Goal: Information Seeking & Learning: Learn about a topic

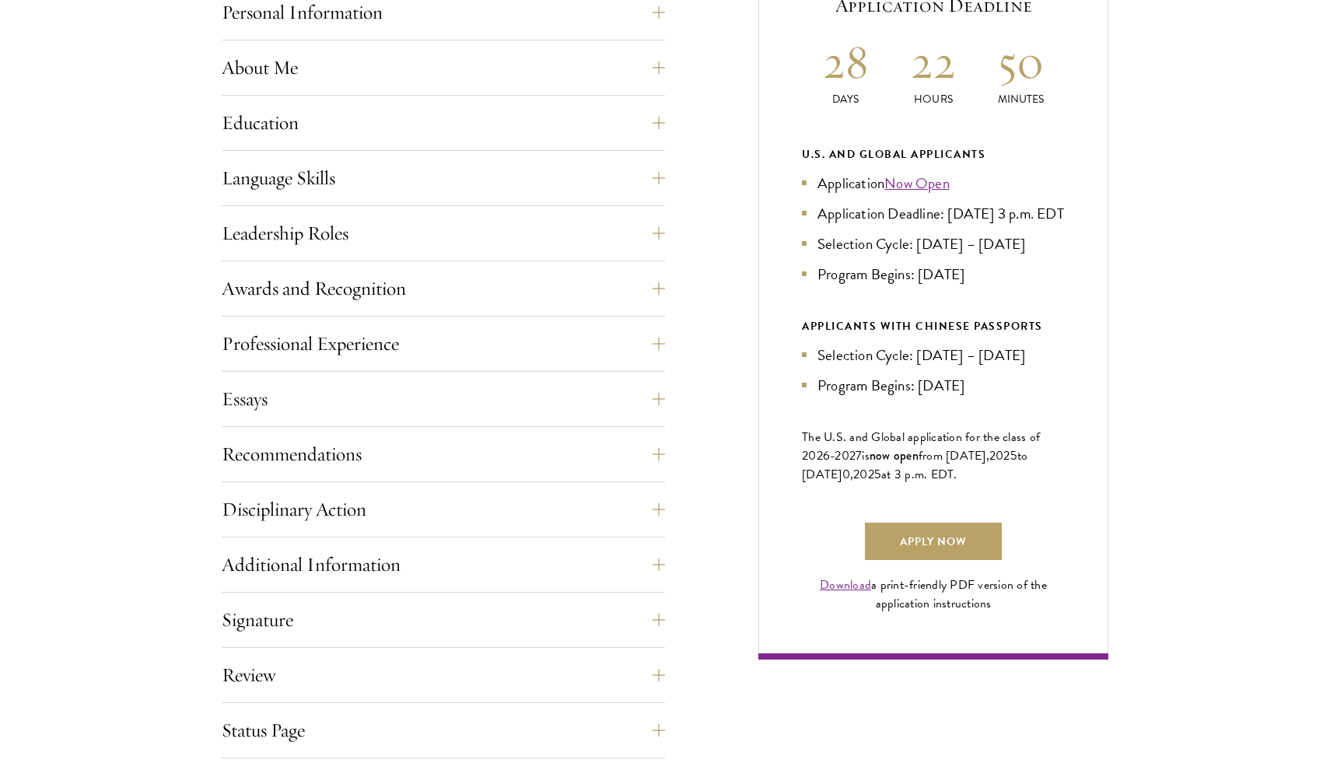
scroll to position [746, 0]
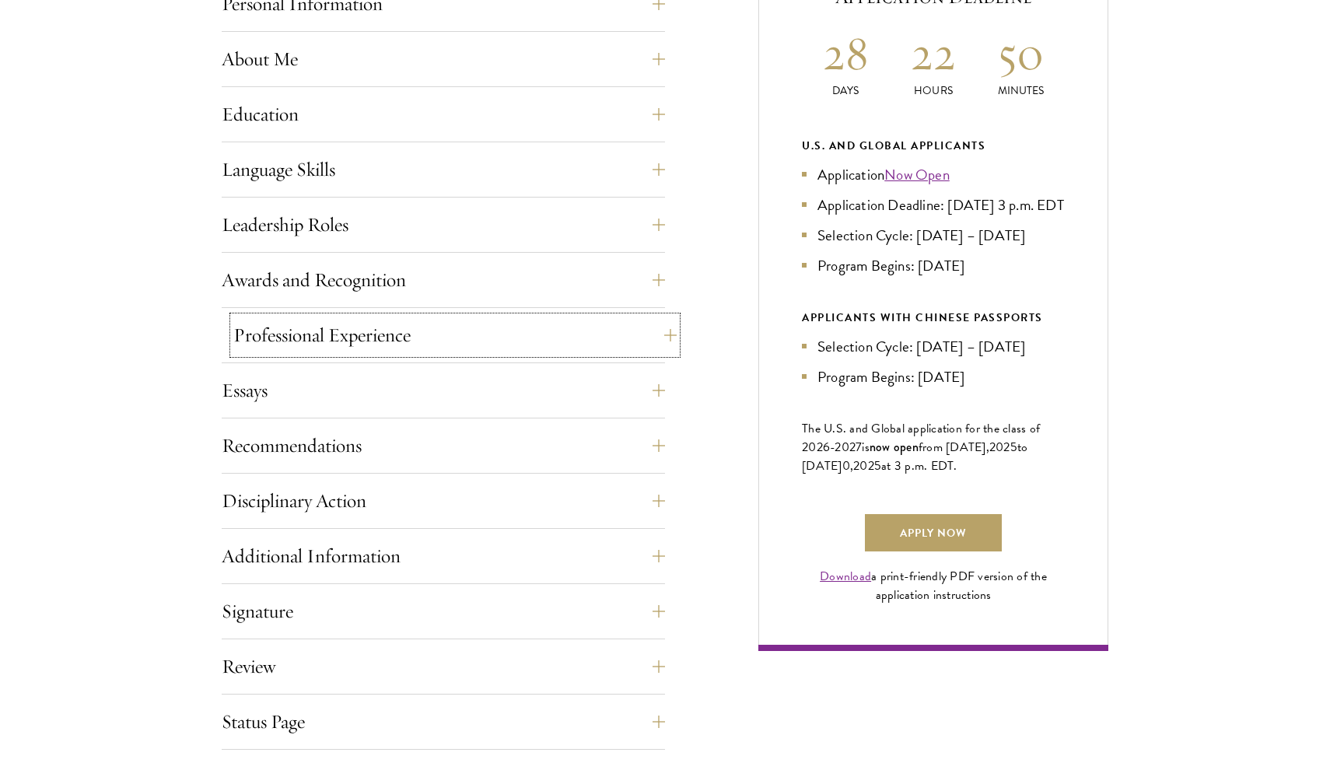
click at [602, 338] on button "Professional Experience" at bounding box center [454, 335] width 443 height 37
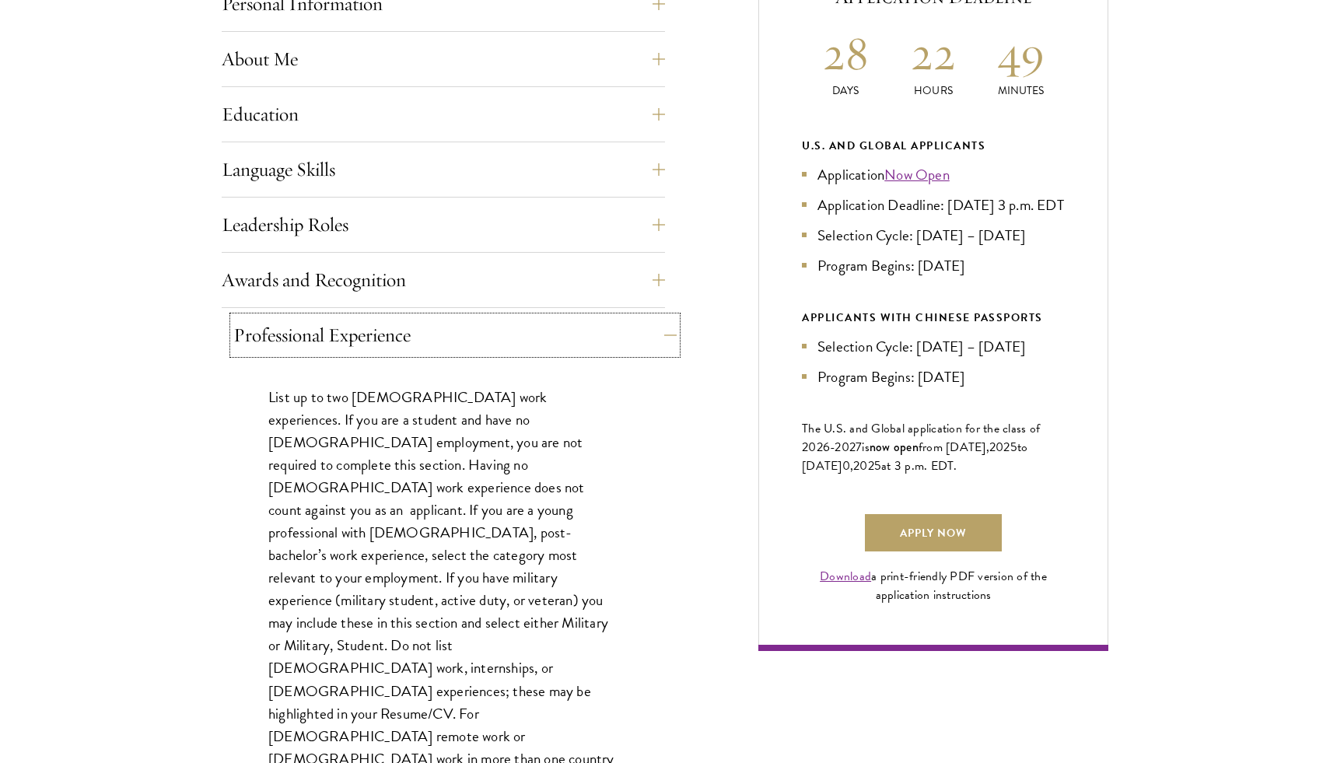
click at [602, 334] on button "Professional Experience" at bounding box center [454, 335] width 443 height 37
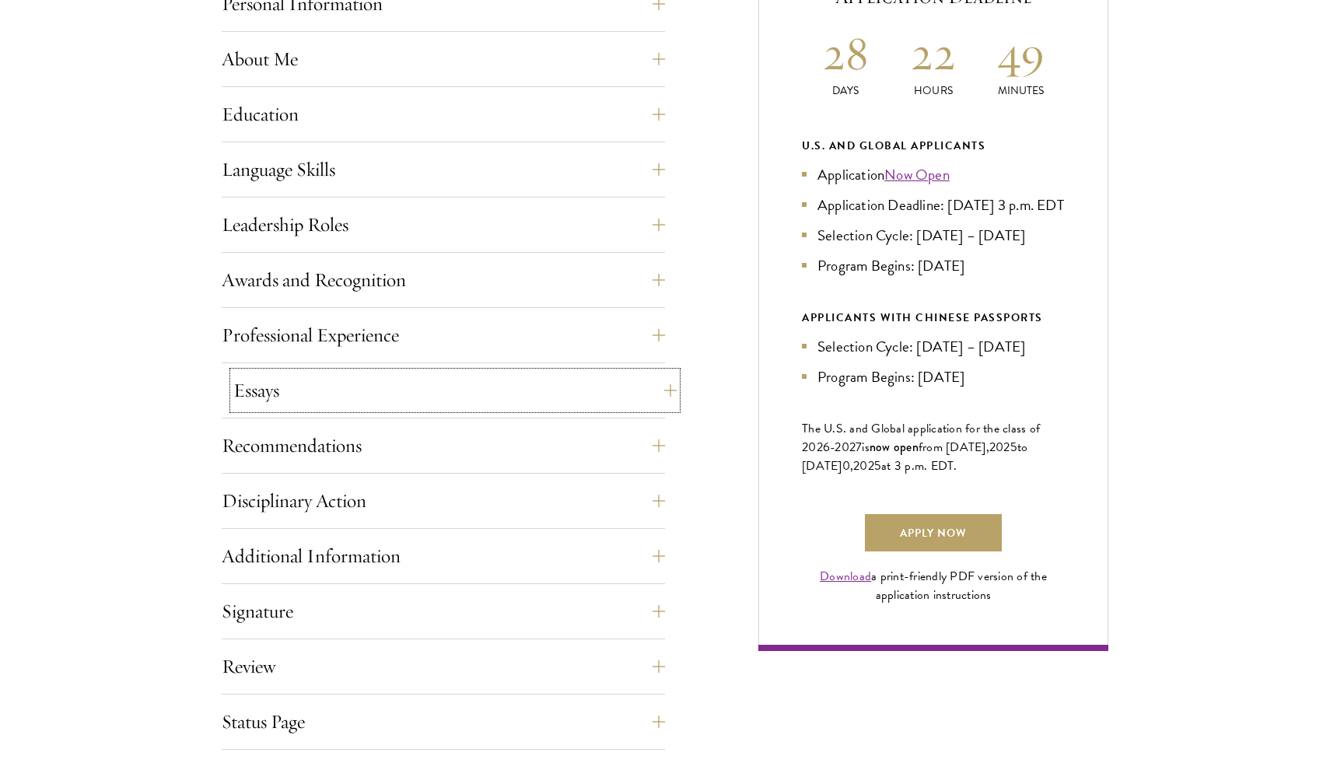
click at [576, 379] on button "Essays" at bounding box center [454, 390] width 443 height 37
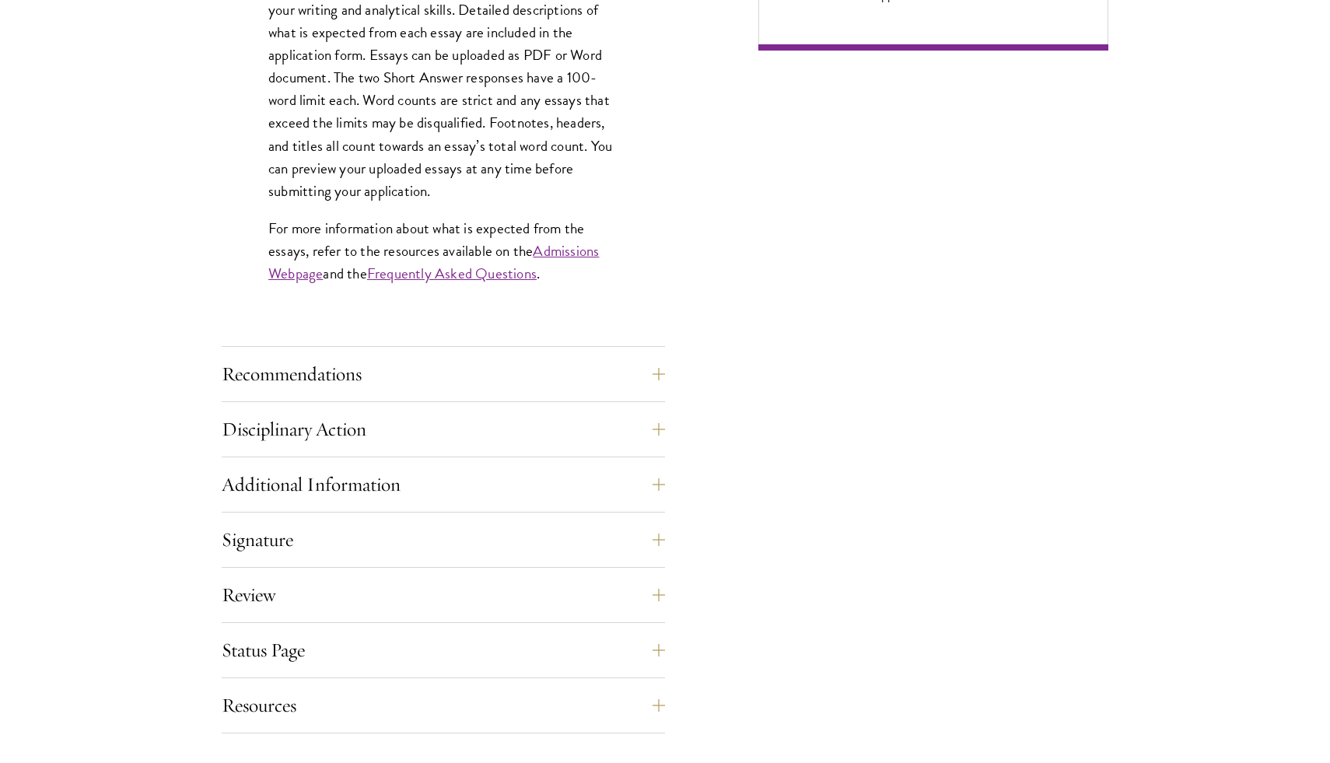
scroll to position [1440, 0]
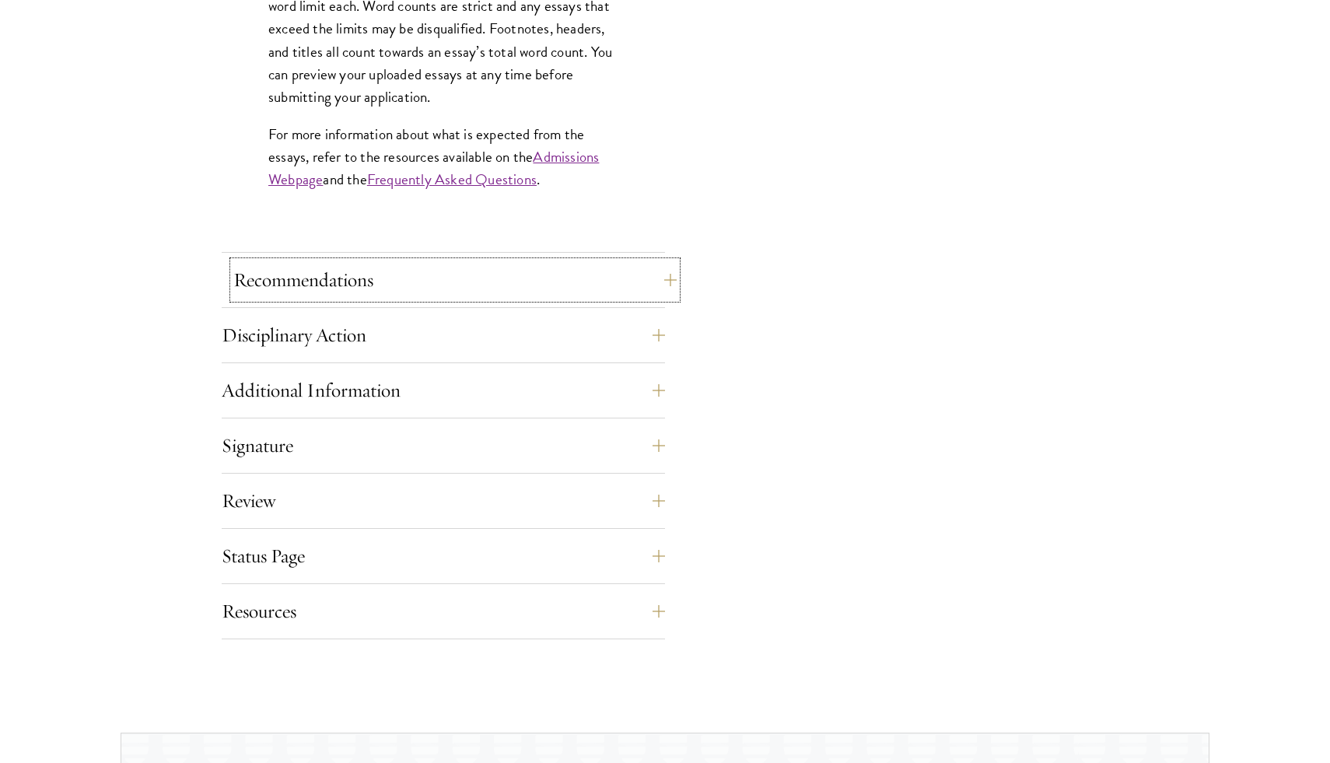
click at [548, 282] on button "Recommendations" at bounding box center [454, 279] width 443 height 37
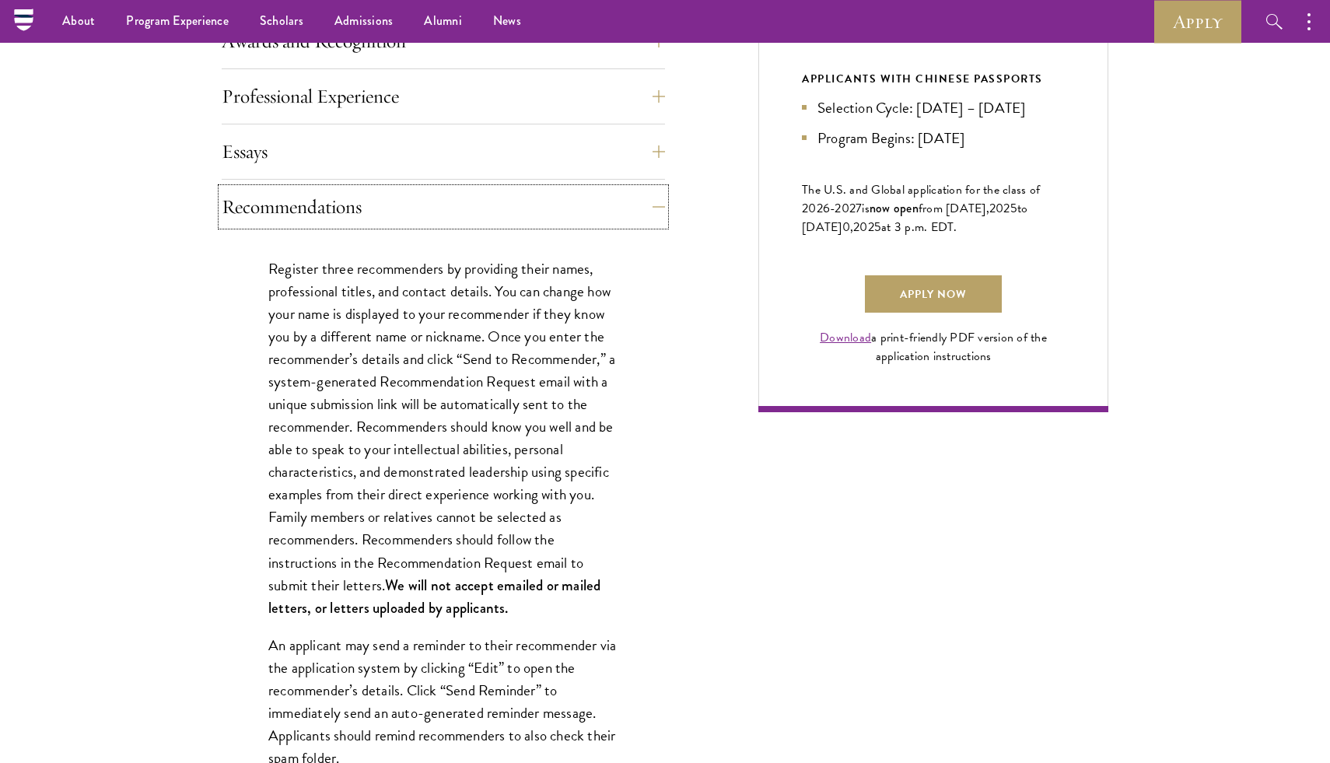
scroll to position [978, 0]
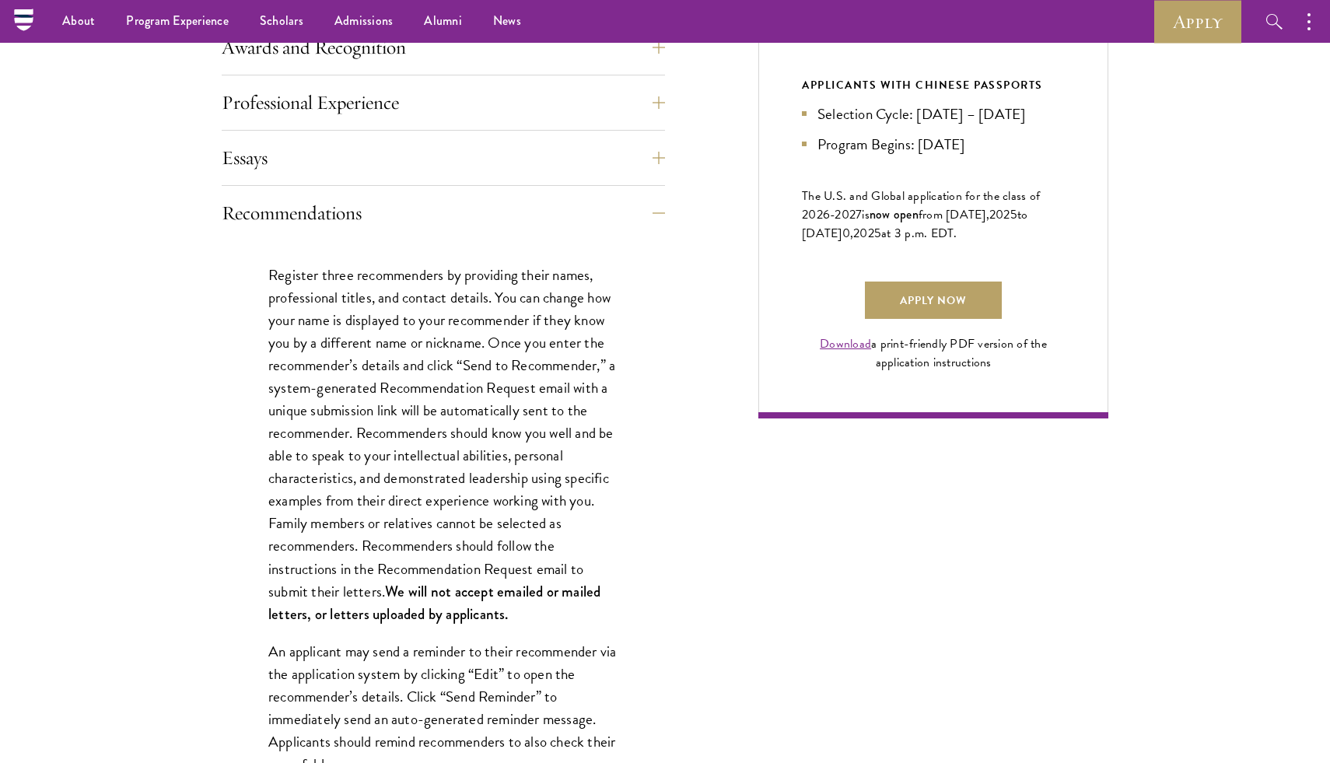
click at [689, 341] on div "Application Home Page The online application form must be completed in English.…" at bounding box center [665, 760] width 887 height 2218
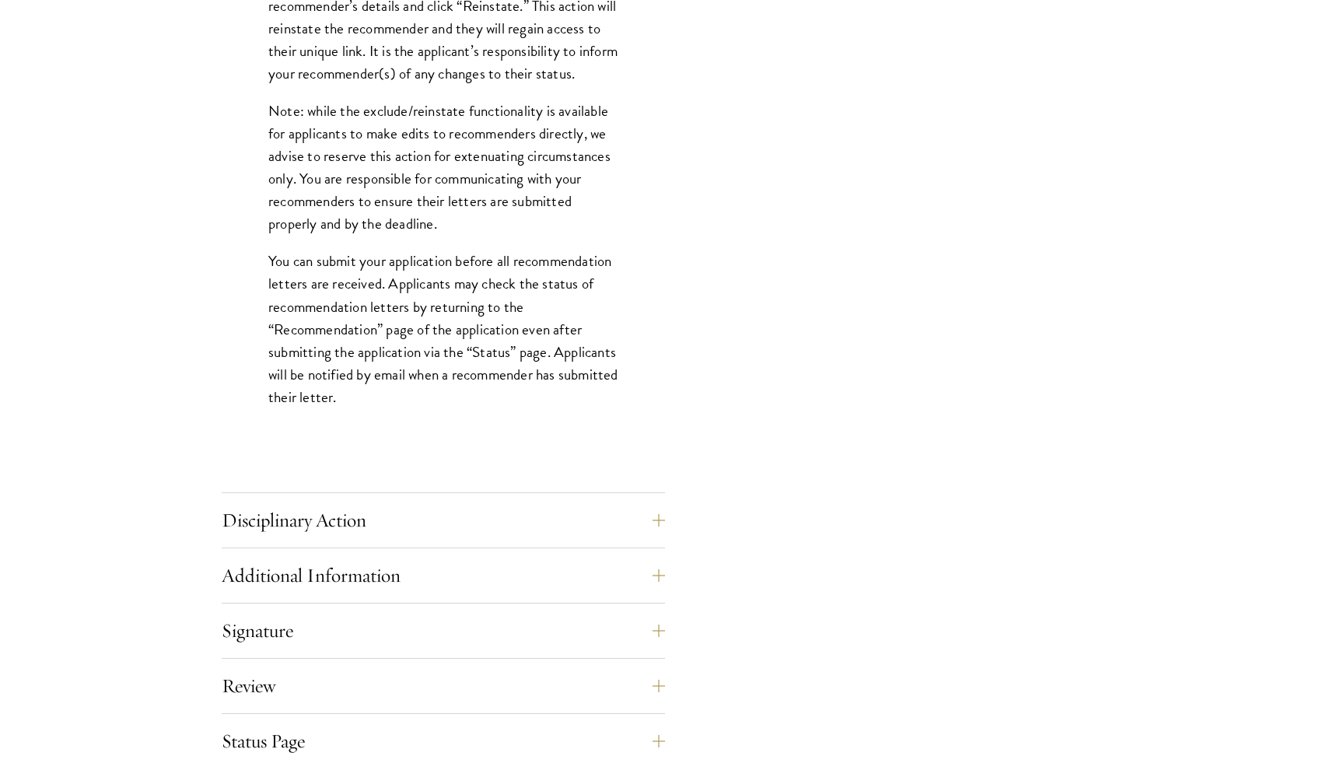
scroll to position [2024, 0]
click at [583, 523] on button "Disciplinary Action" at bounding box center [454, 519] width 443 height 37
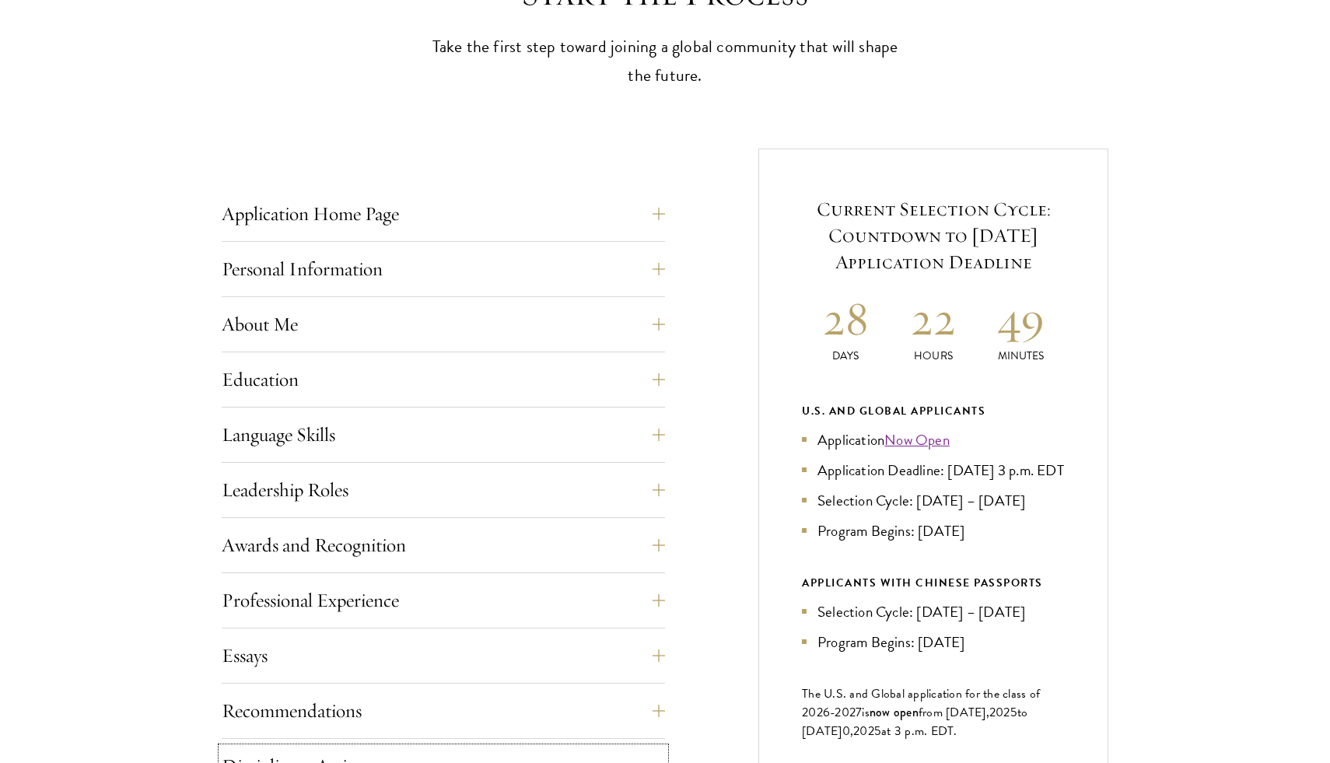
scroll to position [549, 0]
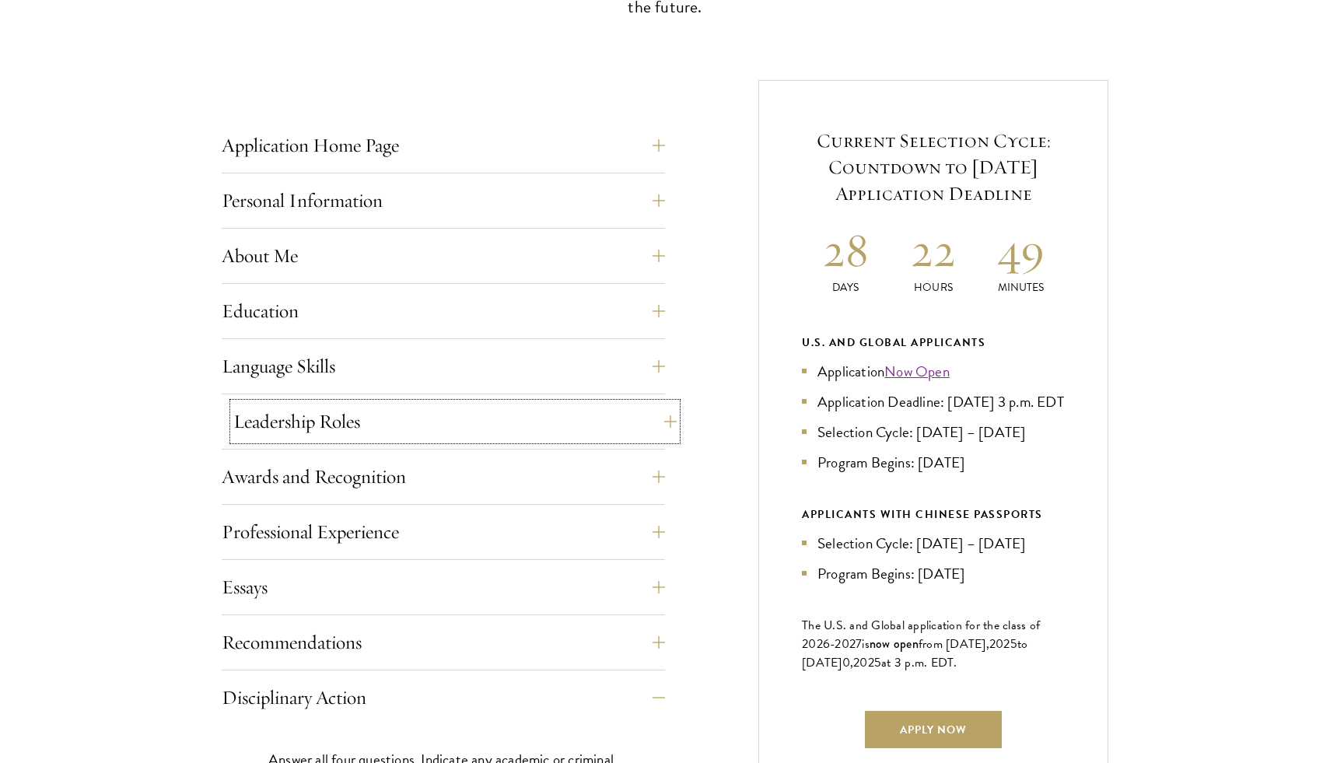
click at [567, 418] on button "Leadership Roles" at bounding box center [454, 421] width 443 height 37
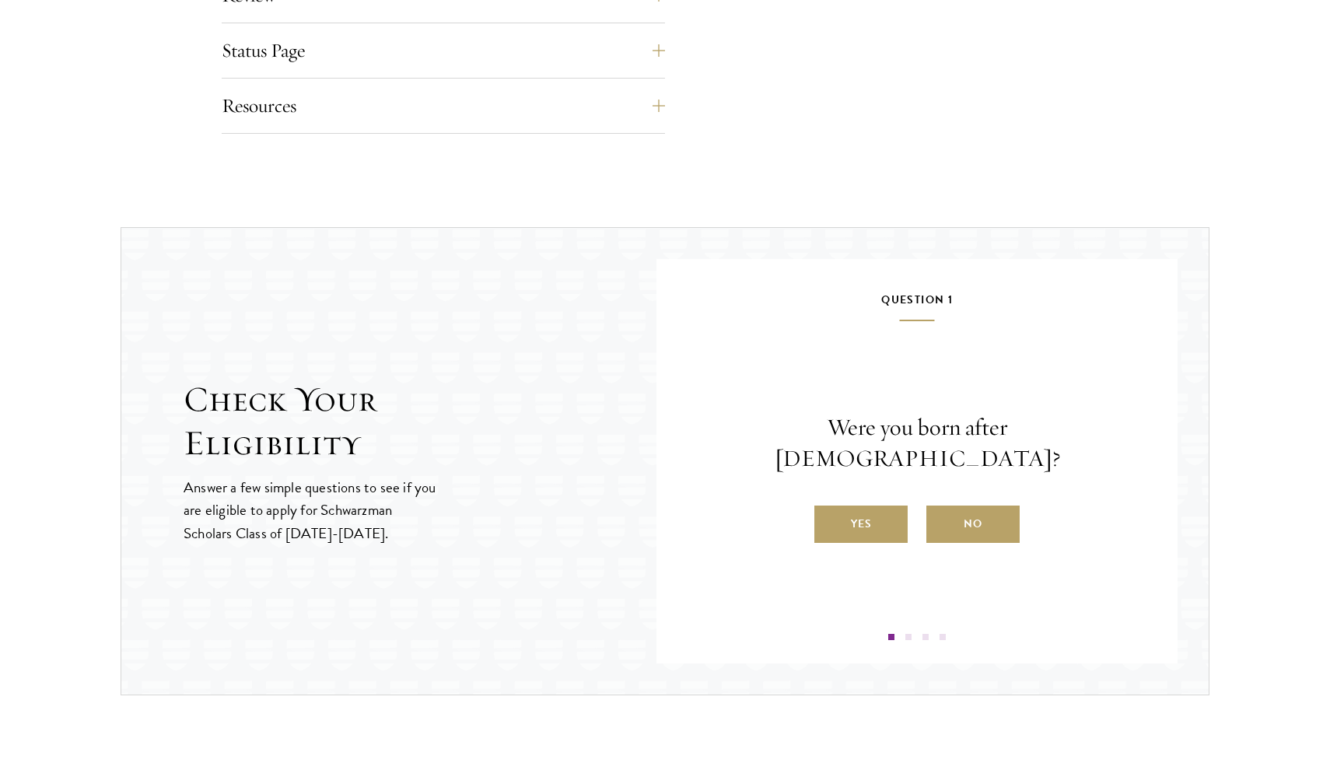
scroll to position [1684, 0]
click at [864, 504] on label "Yes" at bounding box center [860, 522] width 93 height 37
click at [828, 505] on input "Yes" at bounding box center [821, 512] width 14 height 14
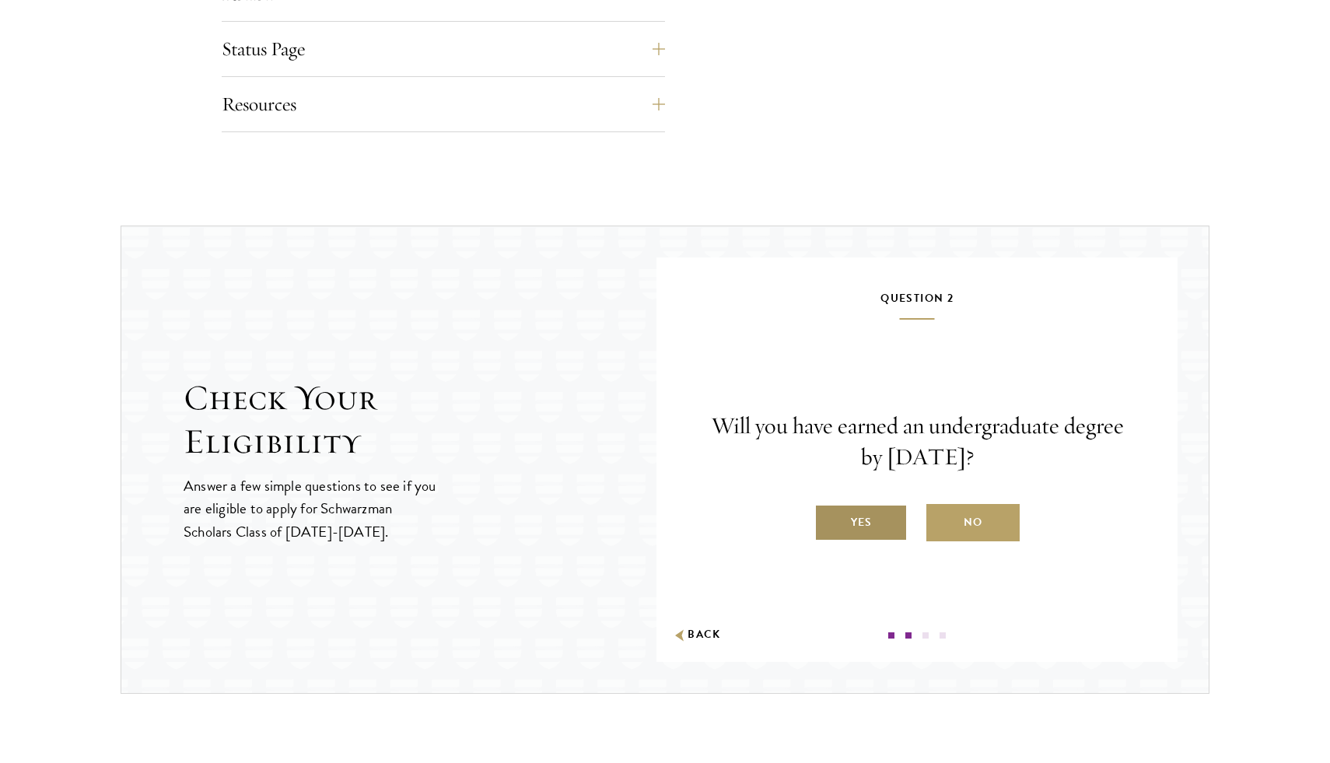
click at [869, 522] on label "Yes" at bounding box center [860, 522] width 93 height 37
click at [828, 519] on input "Yes" at bounding box center [821, 512] width 14 height 14
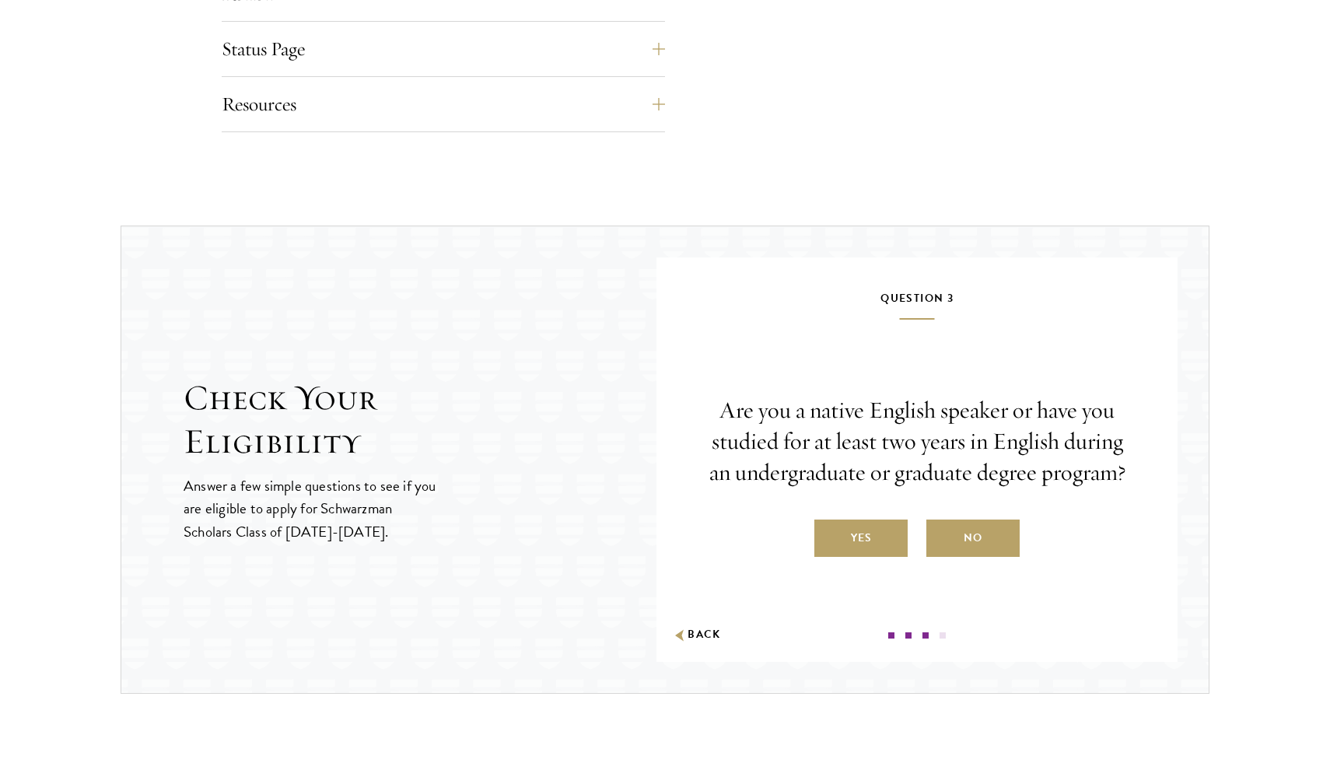
click at [869, 522] on label "Yes" at bounding box center [860, 537] width 93 height 37
click at [828, 522] on input "Yes" at bounding box center [821, 528] width 14 height 14
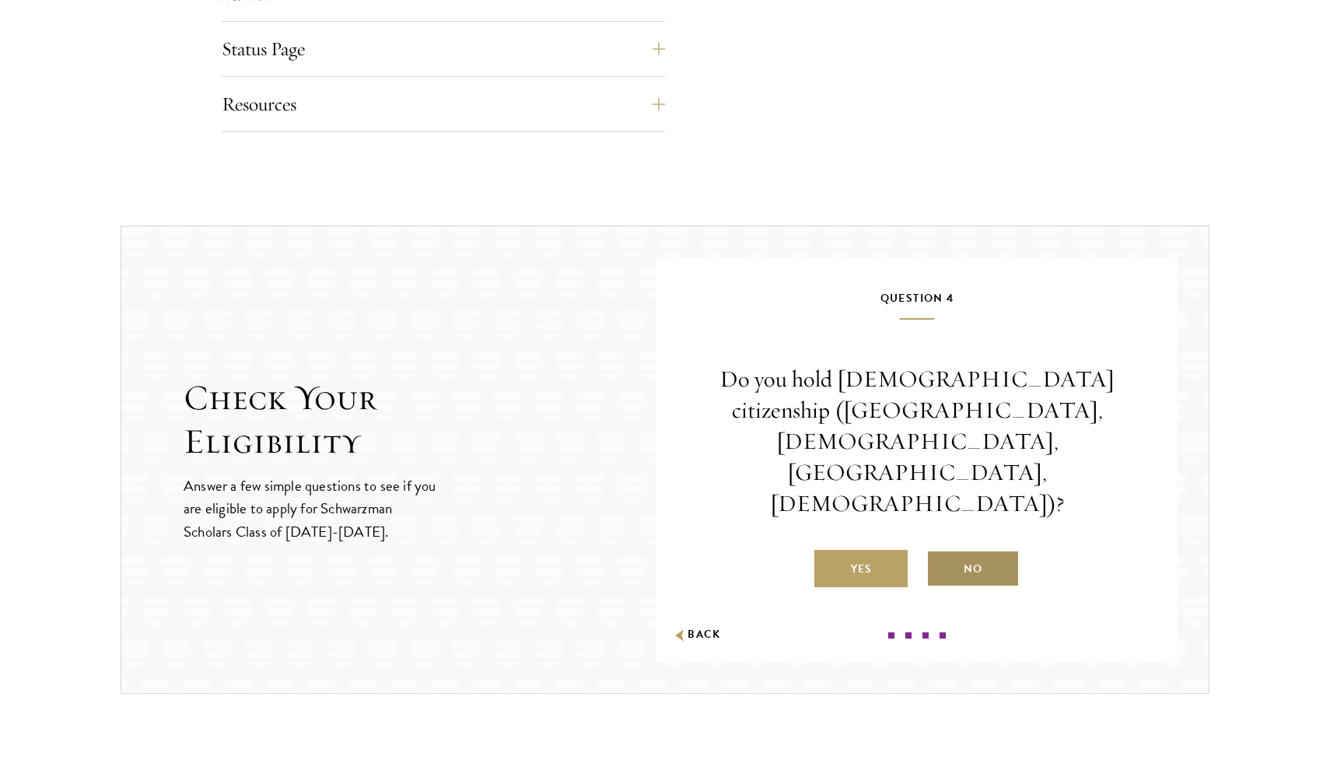
click at [946, 550] on label "No" at bounding box center [972, 568] width 93 height 37
click at [940, 552] on input "No" at bounding box center [933, 559] width 14 height 14
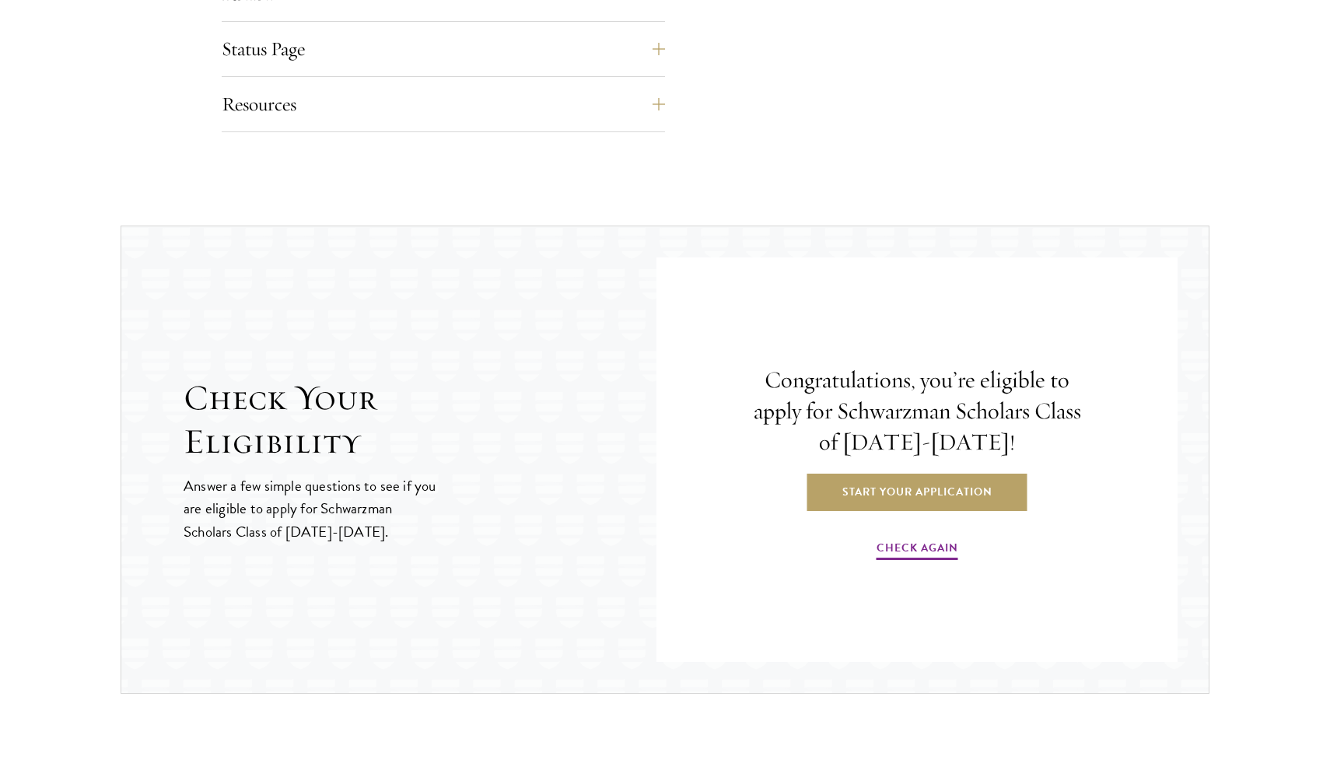
click at [901, 524] on div "Congratulations, you’re eligible to apply for Schwarzman Scholars Class of [DAT…" at bounding box center [917, 464] width 428 height 350
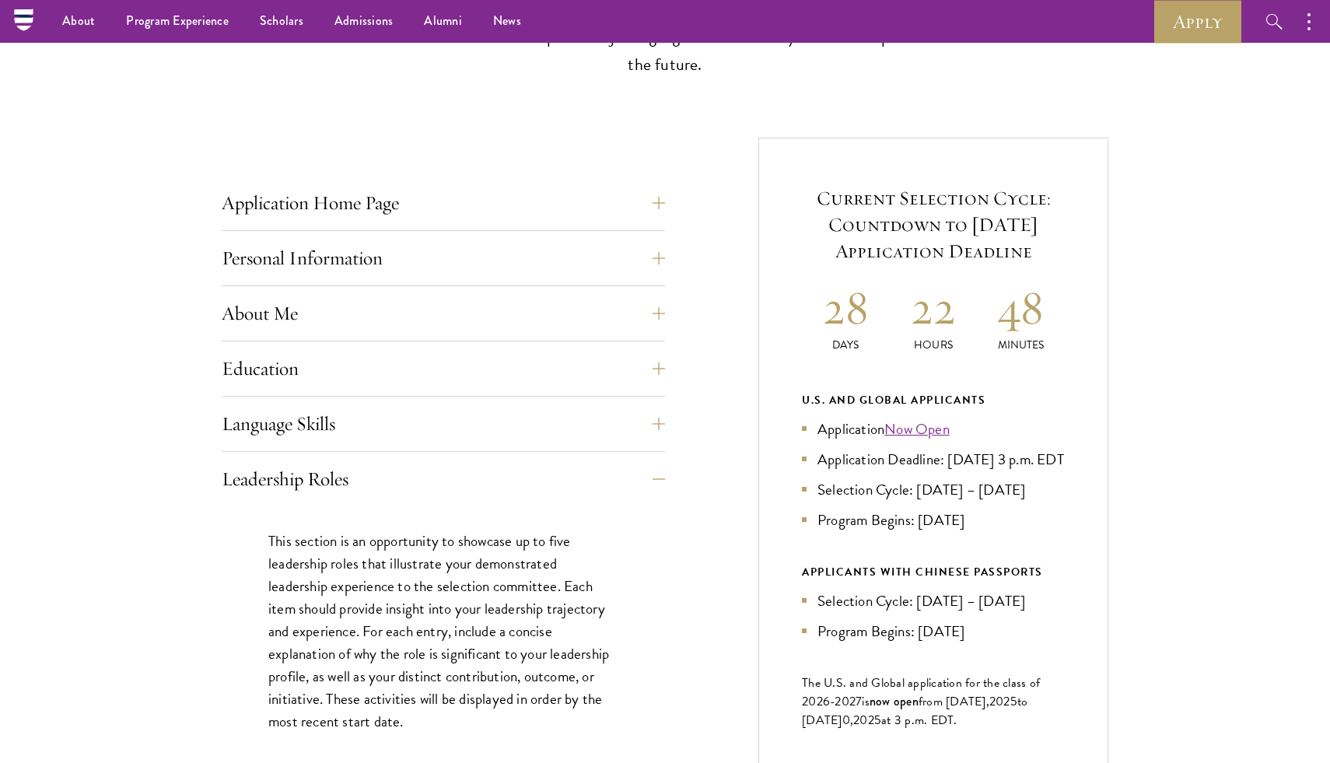
scroll to position [0, 0]
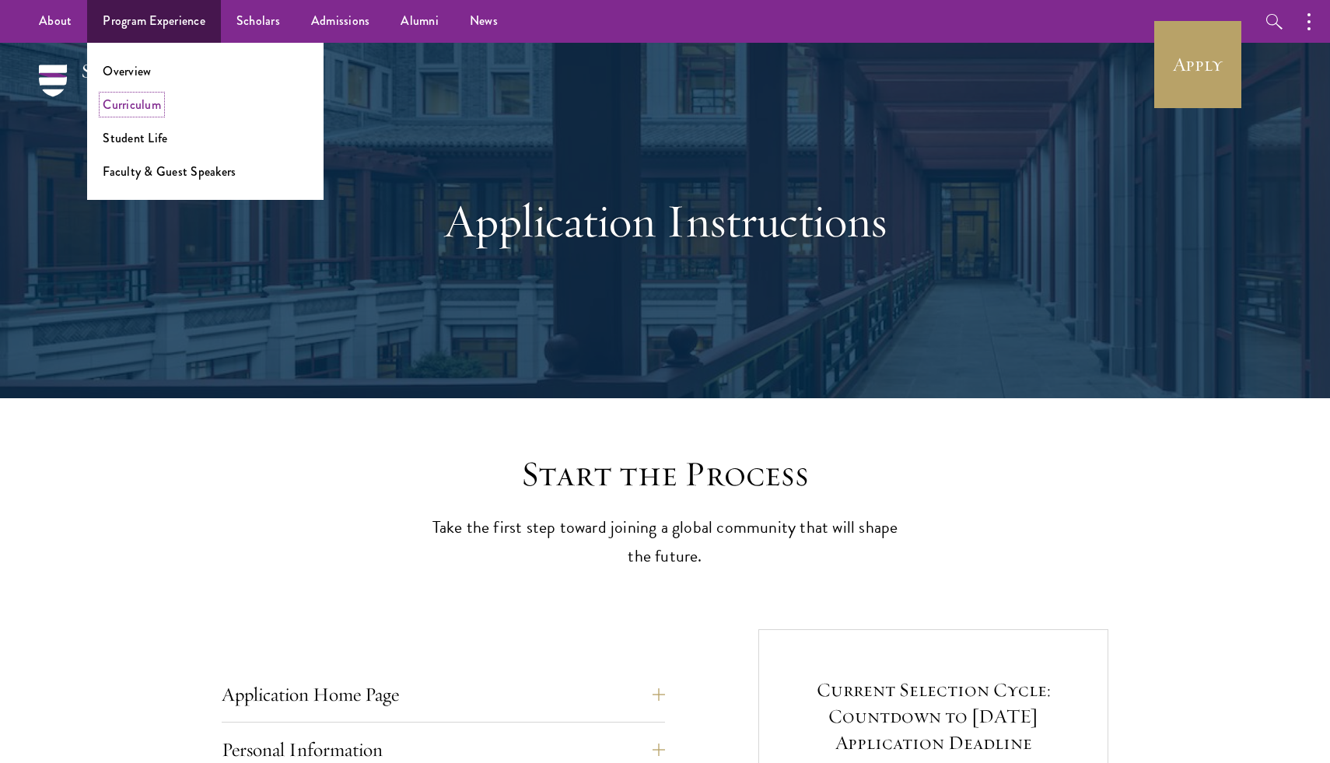
click at [142, 97] on link "Curriculum" at bounding box center [132, 105] width 58 height 18
